Goal: Task Accomplishment & Management: Use online tool/utility

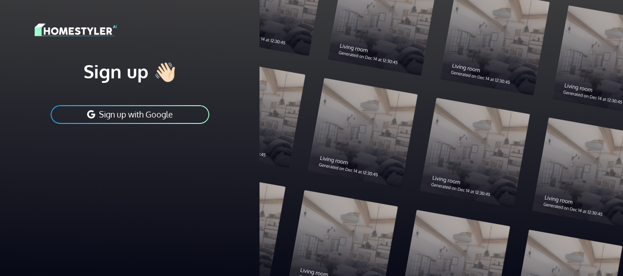
click at [171, 109] on button "Sign up with Google" at bounding box center [130, 114] width 161 height 21
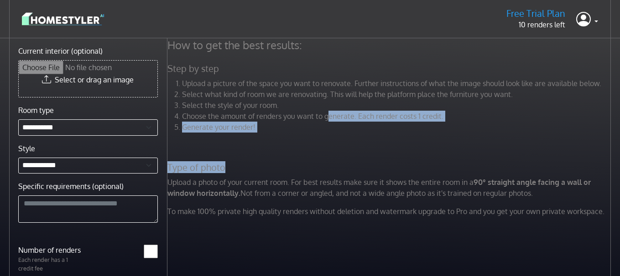
drag, startPoint x: 327, startPoint y: 120, endPoint x: 331, endPoint y: 154, distance: 34.5
click at [331, 154] on div "How to get the best results: Step by step Upload a picture of the space you wan…" at bounding box center [390, 131] width 457 height 186
click at [330, 151] on div "How to get the best results: Step by step Upload a picture of the space you wan…" at bounding box center [390, 131] width 457 height 186
